Goal: Browse casually: Explore the website without a specific task or goal

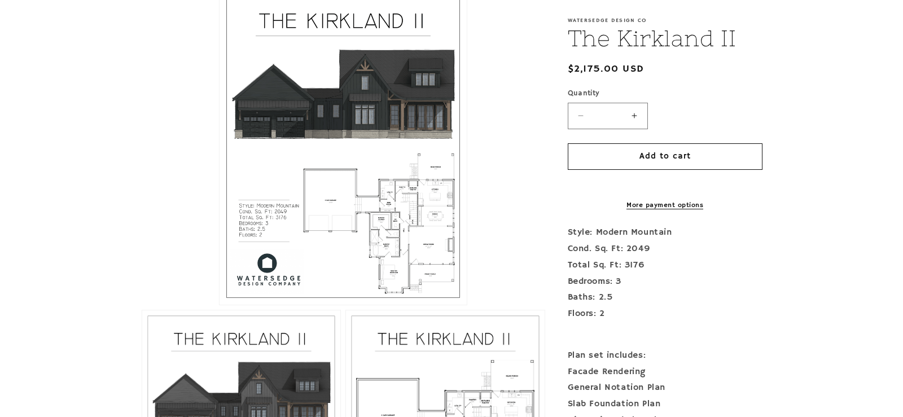
scroll to position [452, 0]
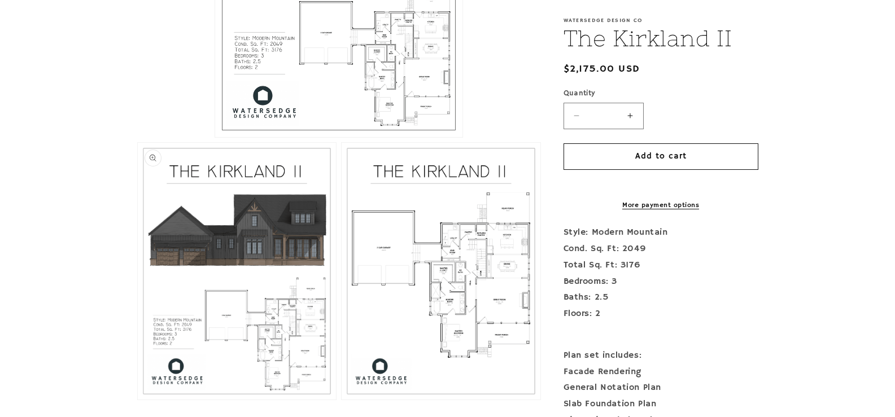
click at [138, 400] on button "Open media 2 in modal" at bounding box center [138, 400] width 0 height 0
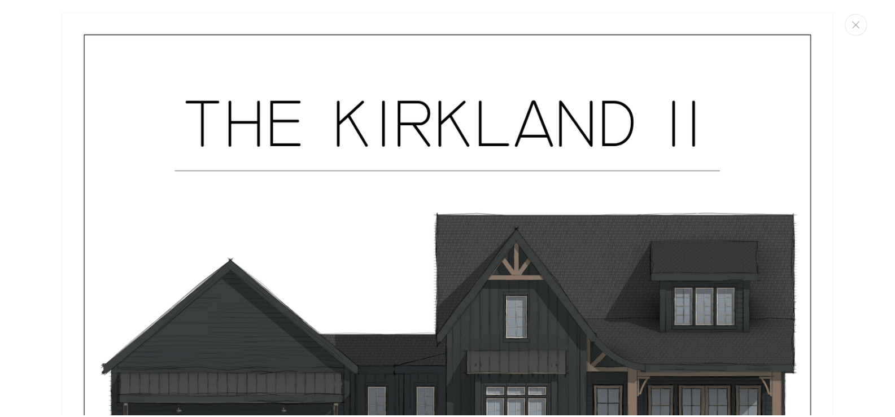
scroll to position [0, 0]
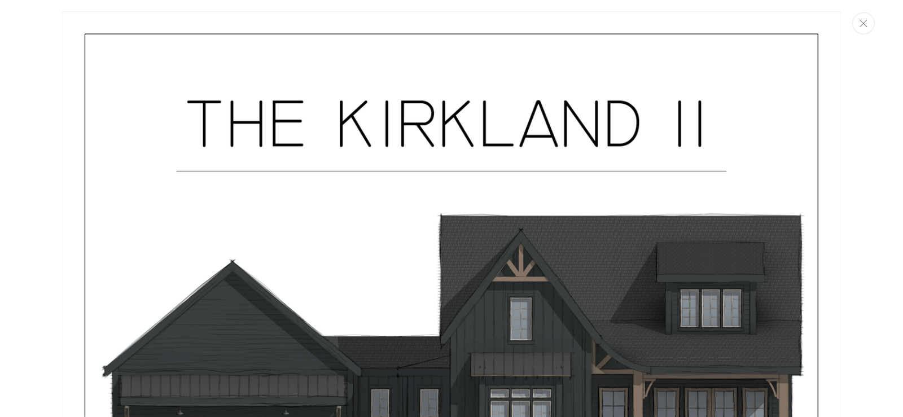
click at [864, 26] on icon "Close" at bounding box center [864, 23] width 8 height 7
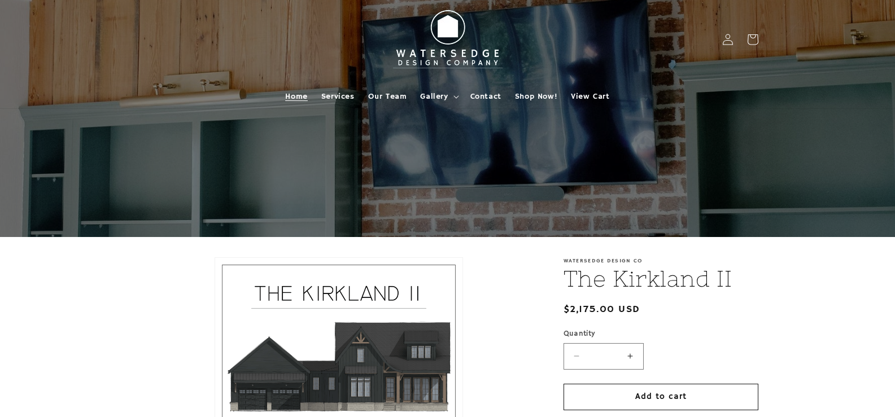
click at [305, 96] on span "Home" at bounding box center [296, 96] width 22 height 10
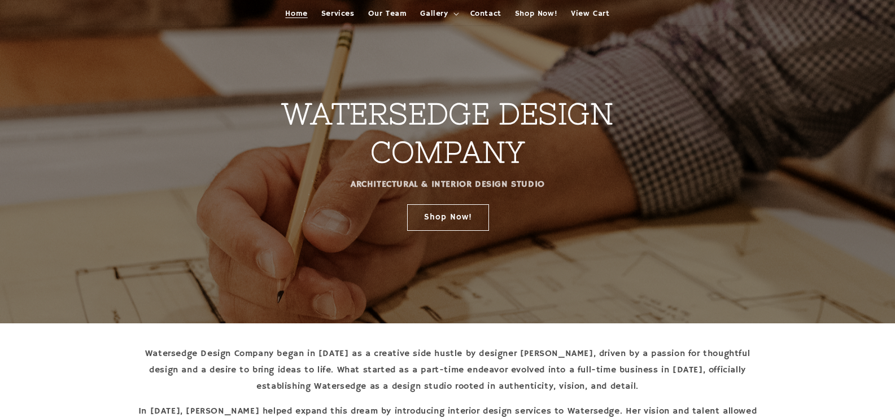
scroll to position [14, 0]
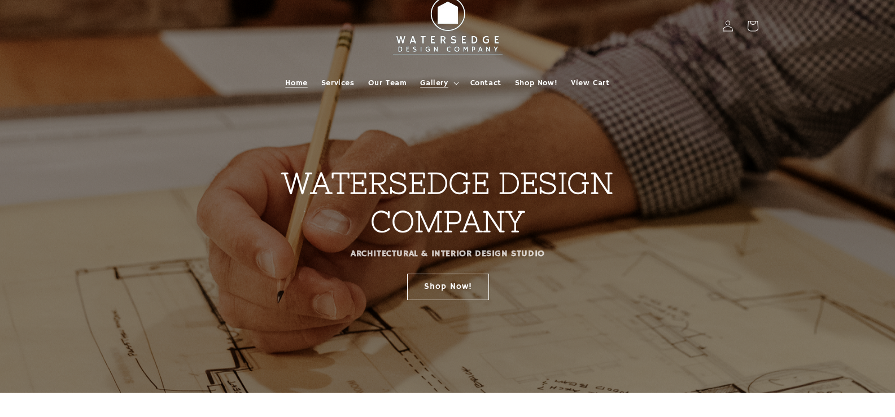
click at [424, 84] on span "Gallery" at bounding box center [434, 83] width 28 height 10
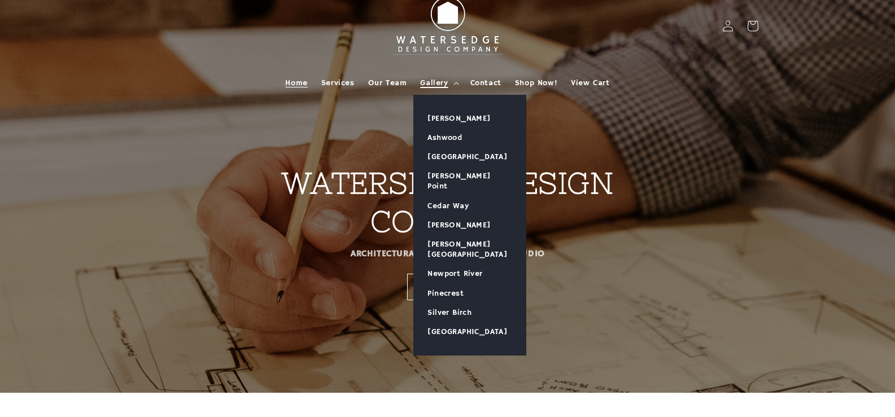
click at [424, 84] on span "Gallery" at bounding box center [434, 83] width 28 height 10
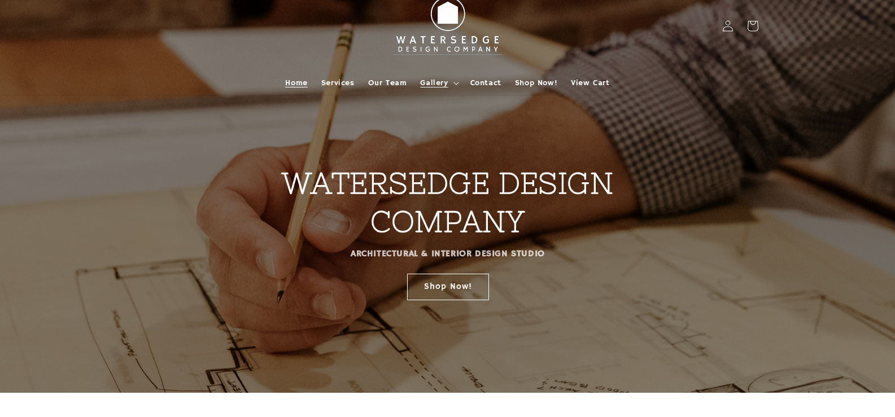
click at [424, 84] on span "Gallery" at bounding box center [434, 83] width 28 height 10
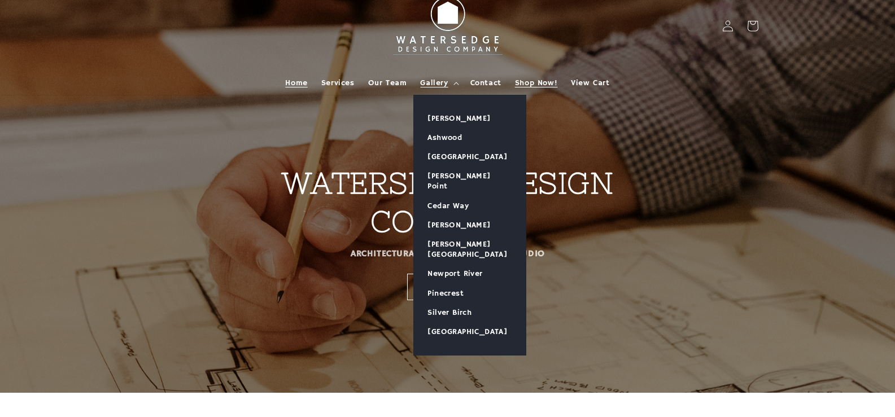
click at [537, 83] on span "Shop Now!" at bounding box center [536, 83] width 42 height 10
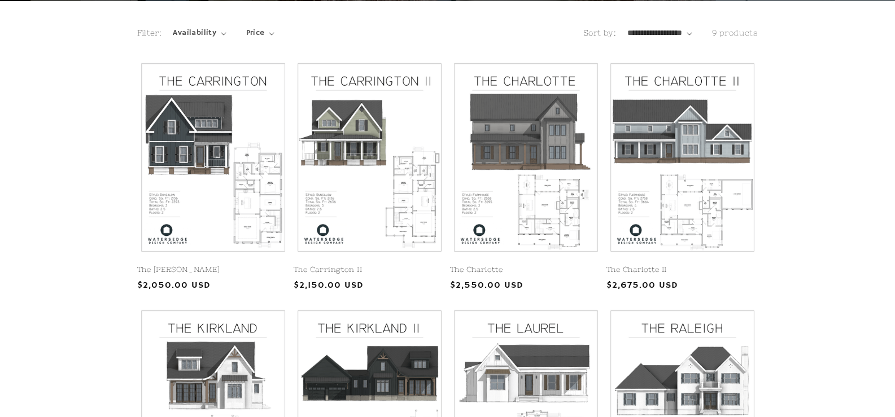
scroll to position [89, 0]
